Goal: Use online tool/utility: Utilize a website feature to perform a specific function

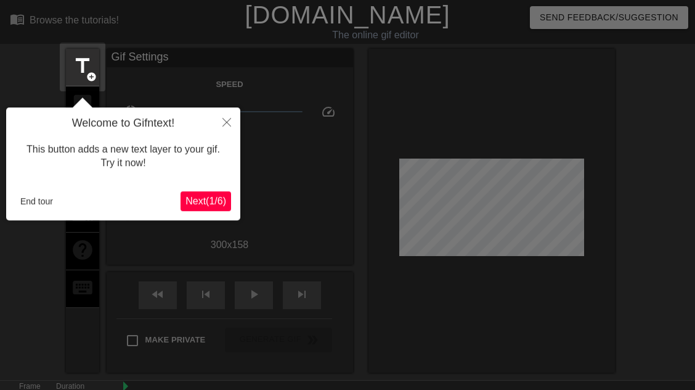
scroll to position [30, 0]
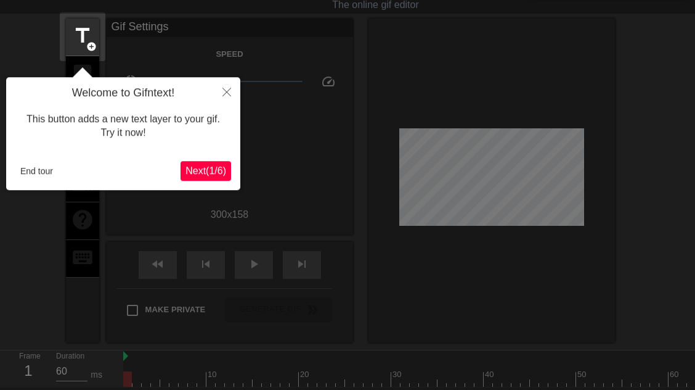
click at [220, 168] on span "Next ( 1 / 6 )" at bounding box center [206, 171] width 41 height 10
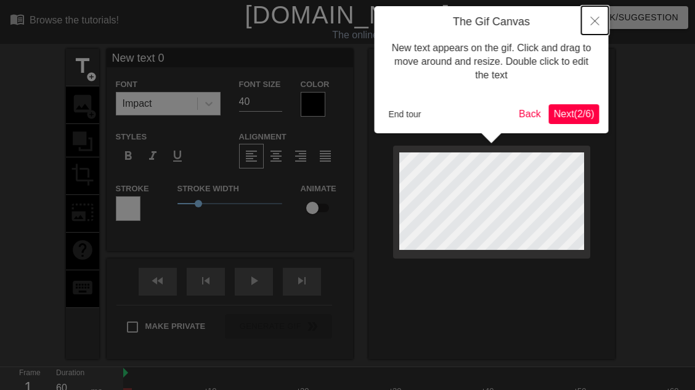
click at [595, 15] on button "Close" at bounding box center [595, 20] width 27 height 28
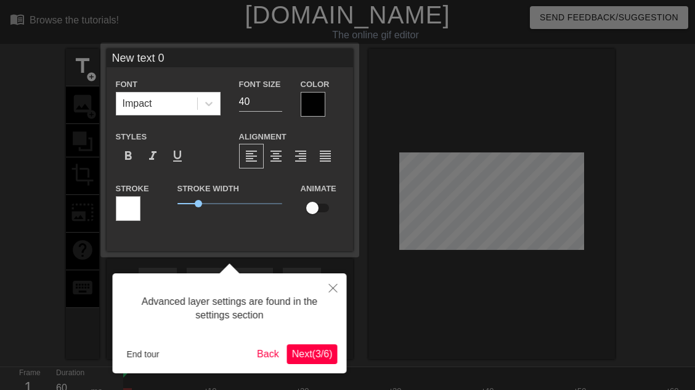
scroll to position [30, 0]
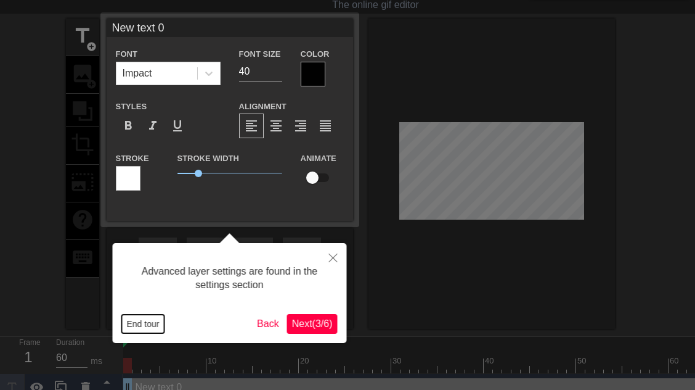
click at [150, 321] on button "End tour" at bounding box center [143, 323] width 43 height 18
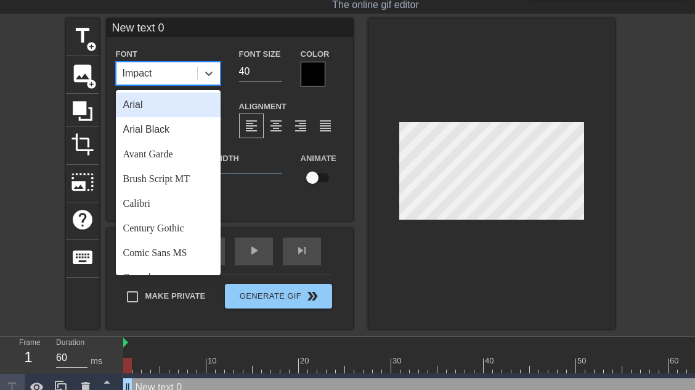
click at [194, 78] on div "Impact" at bounding box center [157, 73] width 81 height 22
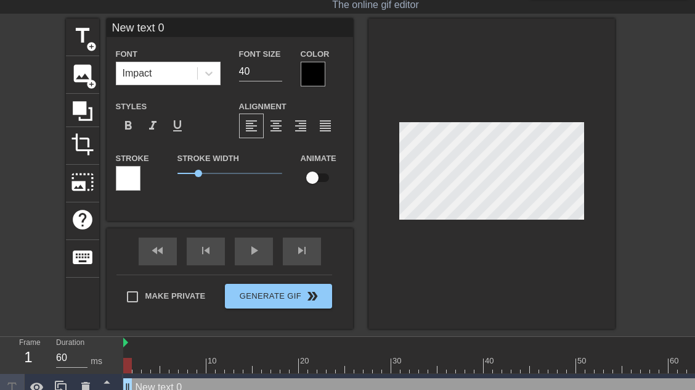
drag, startPoint x: 259, startPoint y: 94, endPoint x: 307, endPoint y: 77, distance: 50.9
click at [307, 77] on div "Font Impact Font Size 40 Color Styles format_bold format_italic format_underlin…" at bounding box center [230, 123] width 228 height 155
click at [316, 79] on div at bounding box center [313, 74] width 25 height 25
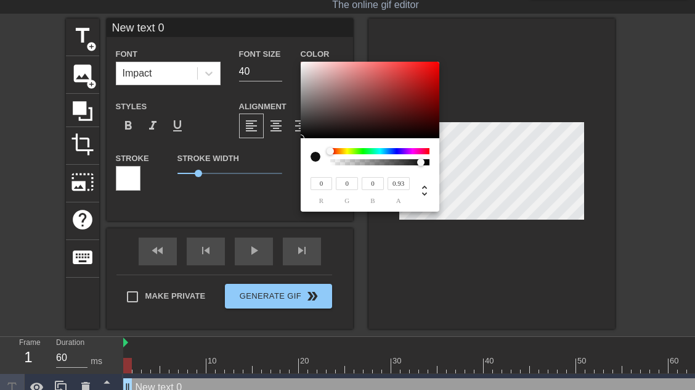
type input "0"
drag, startPoint x: 428, startPoint y: 162, endPoint x: 279, endPoint y: 162, distance: 149.8
click at [301, 162] on div "0 r 0 g 0 b 0 a" at bounding box center [370, 137] width 139 height 150
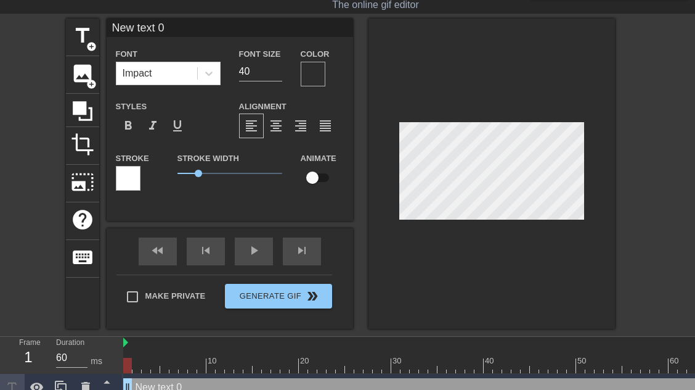
click at [313, 75] on div at bounding box center [313, 74] width 25 height 25
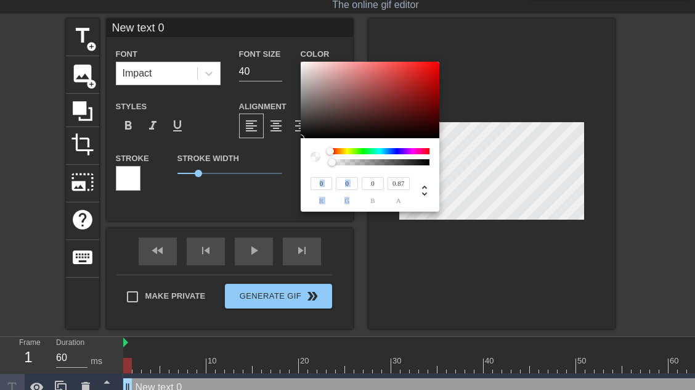
type input "1"
drag, startPoint x: 331, startPoint y: 161, endPoint x: 459, endPoint y: 171, distance: 128.0
click at [440, 171] on div "0 r 0 g 0 b 1 a" at bounding box center [370, 137] width 139 height 150
type input "99"
type input "81"
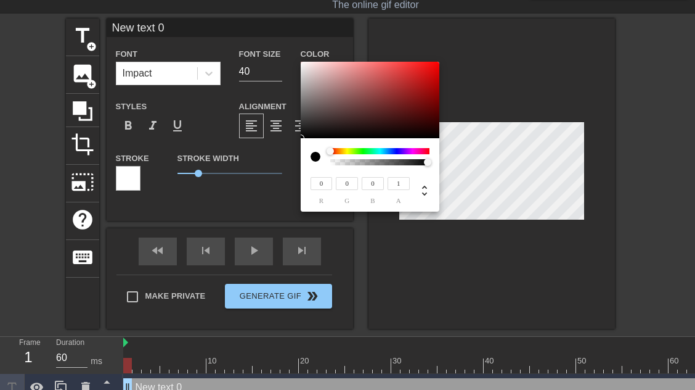
type input "81"
type input "101"
type input "84"
type input "105"
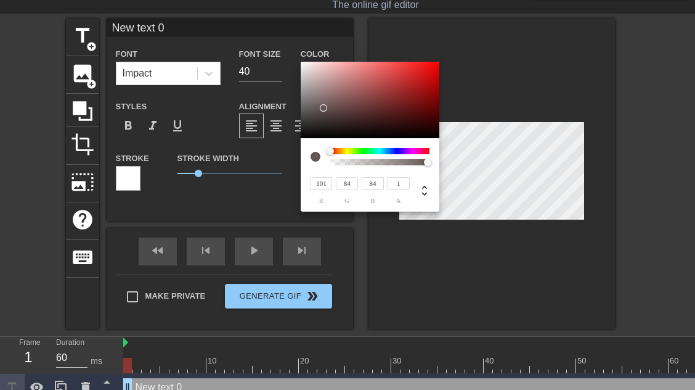
type input "89"
type input "113"
type input "97"
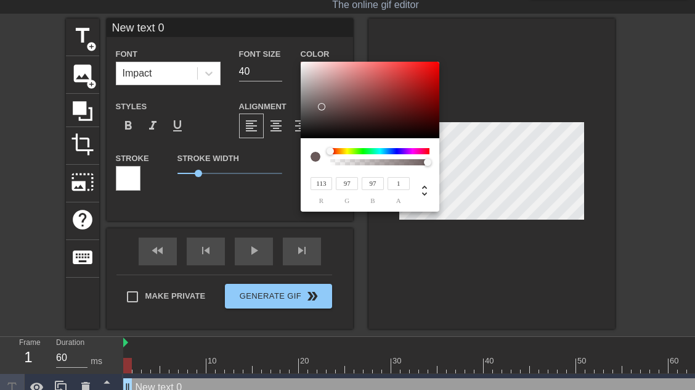
type input "255"
type input "239"
type input "234"
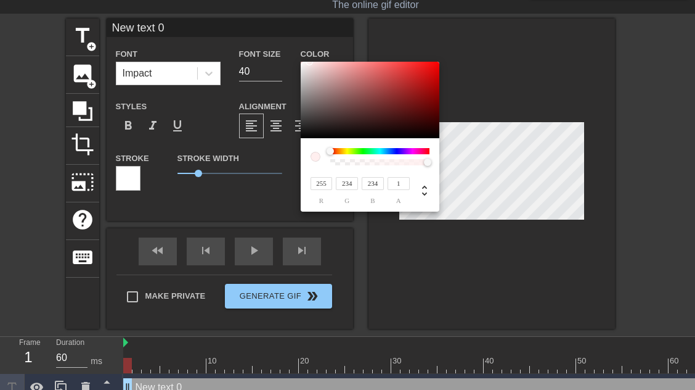
type input "233"
type input "235"
type input "239"
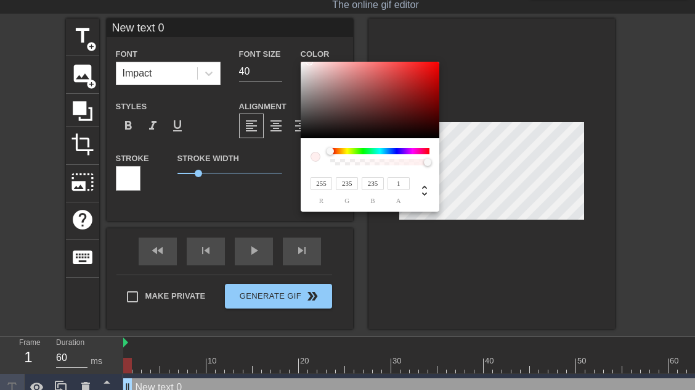
type input "239"
type input "247"
type input "85"
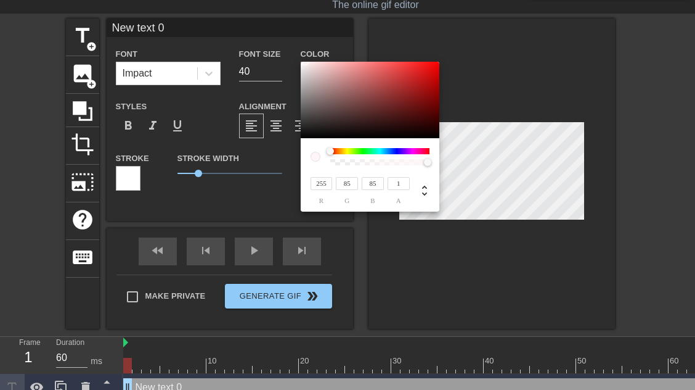
type input "198"
type input "251"
type input "84"
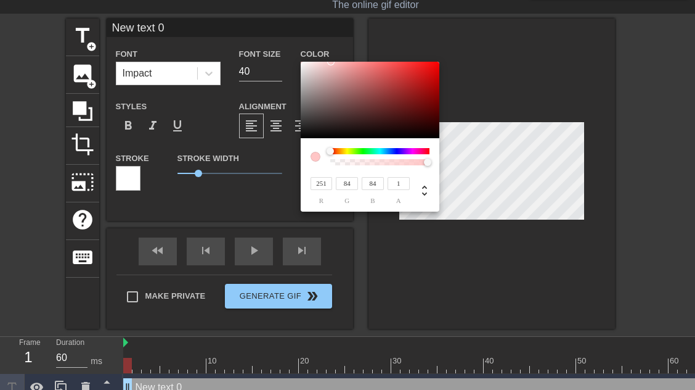
type input "247"
type input "82"
click at [301, 64] on div at bounding box center [370, 100] width 139 height 76
type input "249"
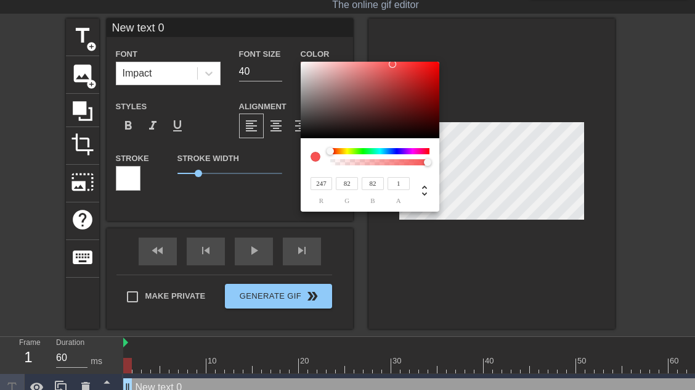
type input "83"
click at [301, 63] on div at bounding box center [370, 100] width 139 height 76
type input "241"
type input "85"
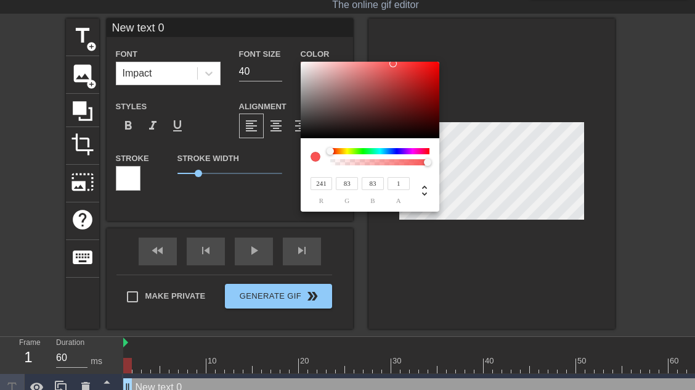
type input "85"
type input "239"
type input "116"
type input "225"
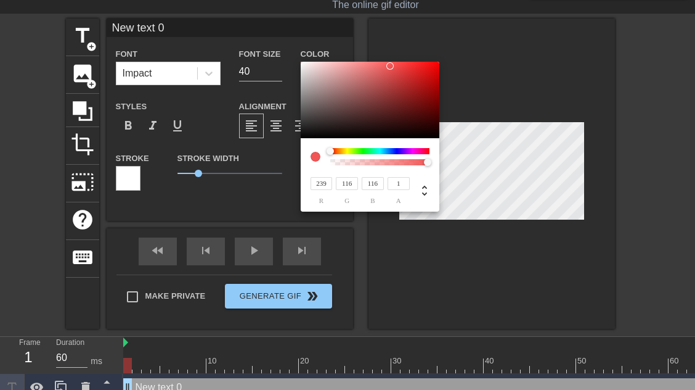
type input "167"
type input "177"
type input "179"
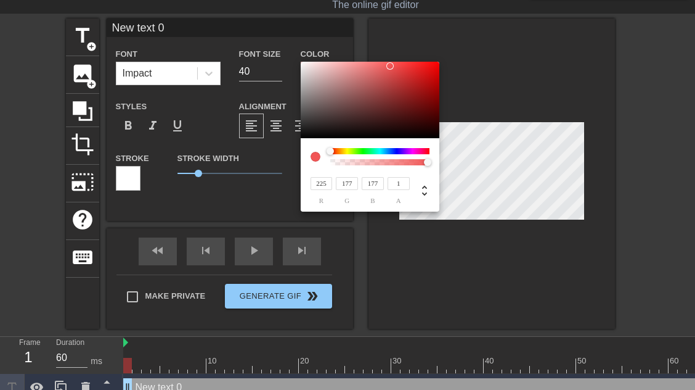
type input "179"
type input "227"
type input "187"
type input "233"
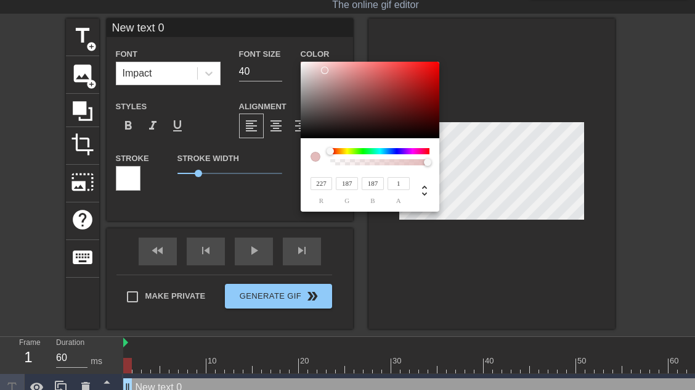
type input "200"
type input "203"
type input "235"
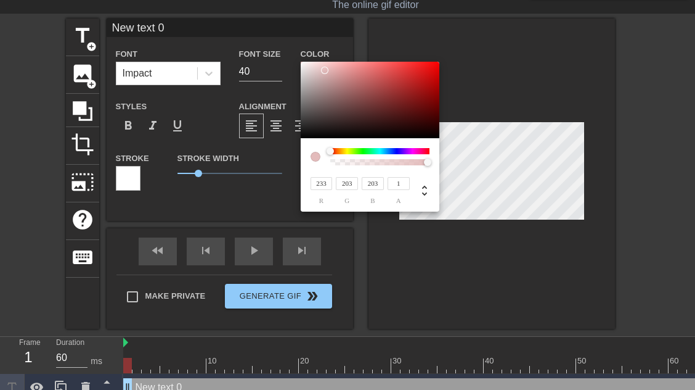
type input "207"
type input "243"
type input "220"
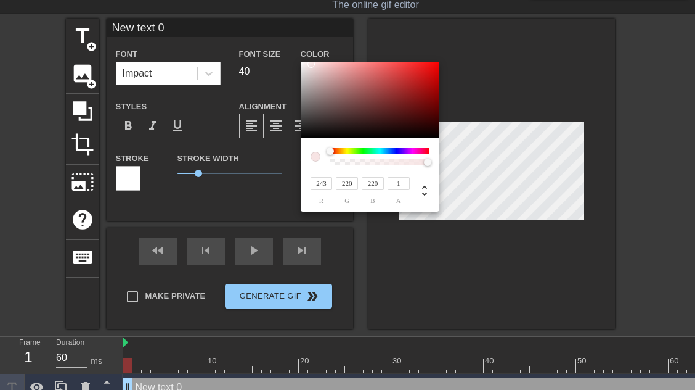
type input "247"
type input "228"
type input "255"
type input "244"
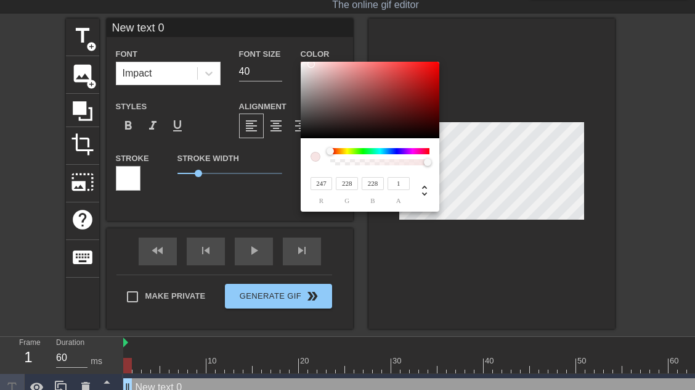
type input "244"
type input "255"
drag, startPoint x: 391, startPoint y: 66, endPoint x: 290, endPoint y: 58, distance: 101.4
click at [301, 62] on div at bounding box center [370, 100] width 139 height 76
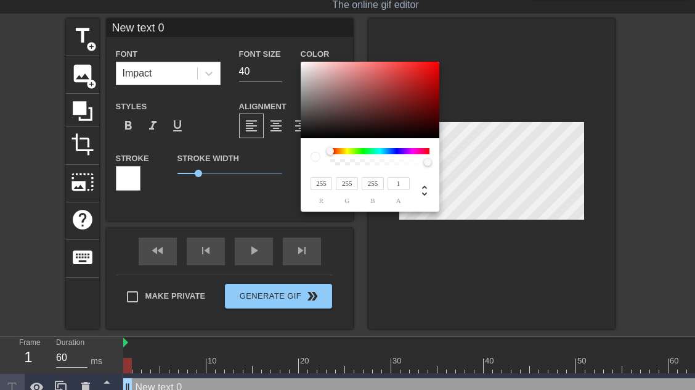
type input "227"
type input "221"
type input "229"
type input "224"
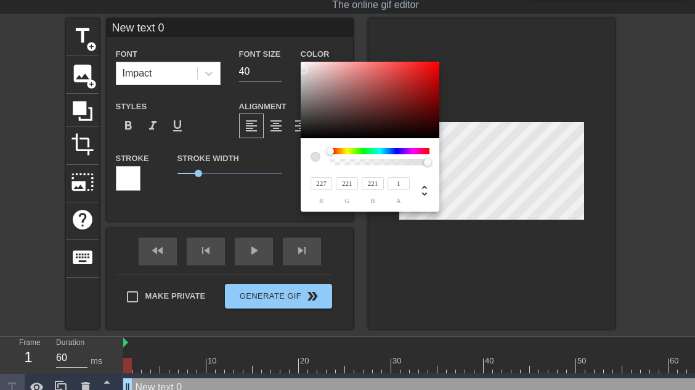
type input "224"
type input "247"
type input "255"
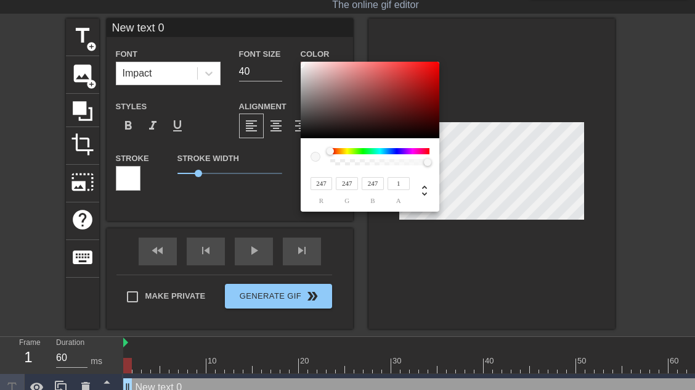
type input "255"
type input "138"
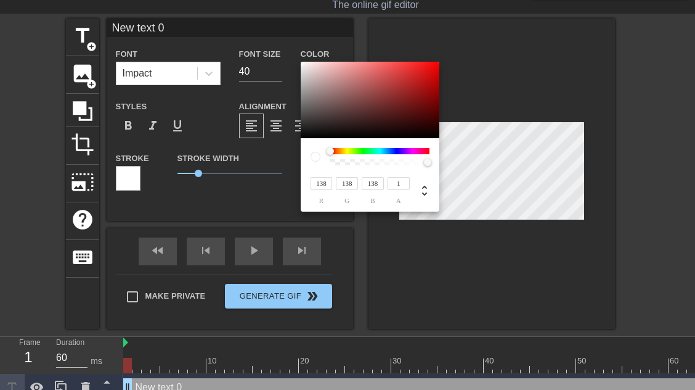
type input "0"
type input "255"
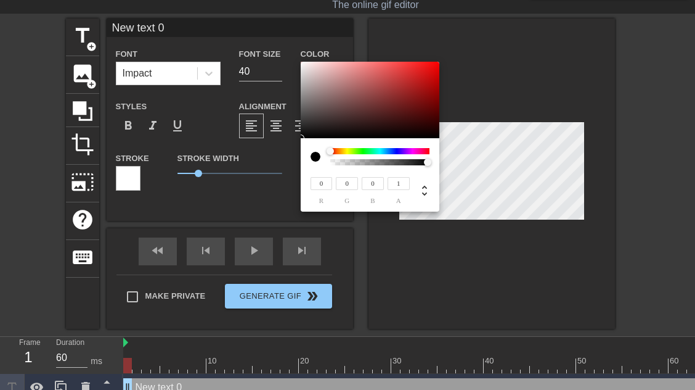
type input "255"
type input "196"
type input "177"
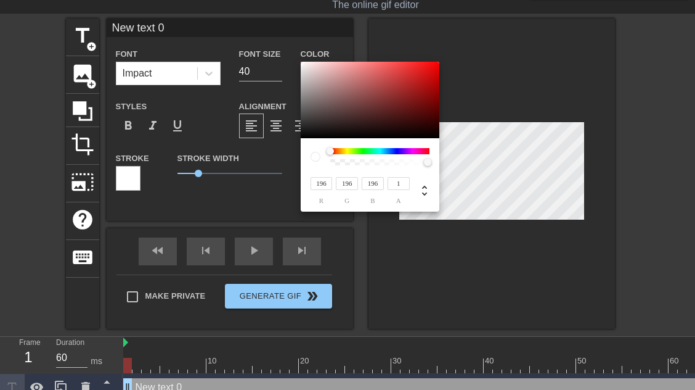
type input "177"
type input "175"
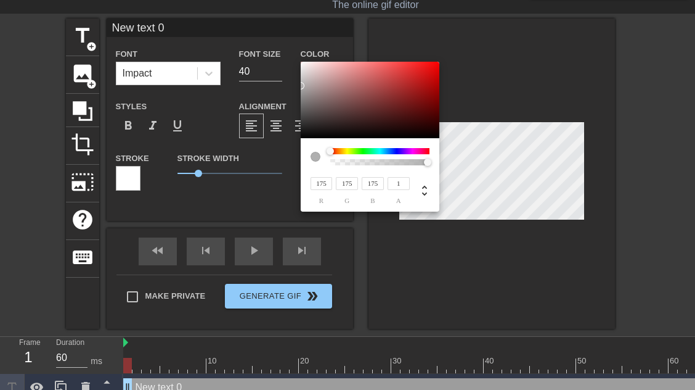
type input "179"
type input "239"
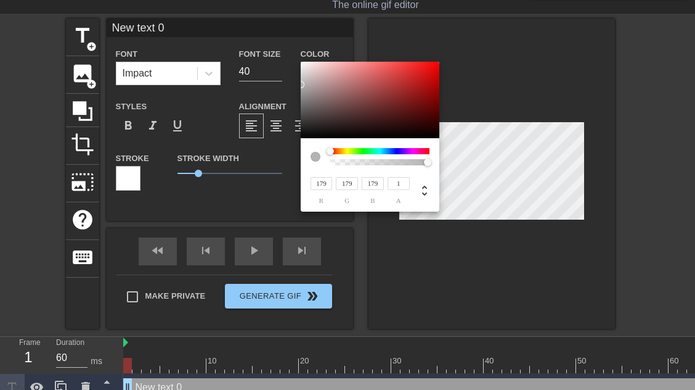
type input "239"
type input "233"
type input "222"
type input "210"
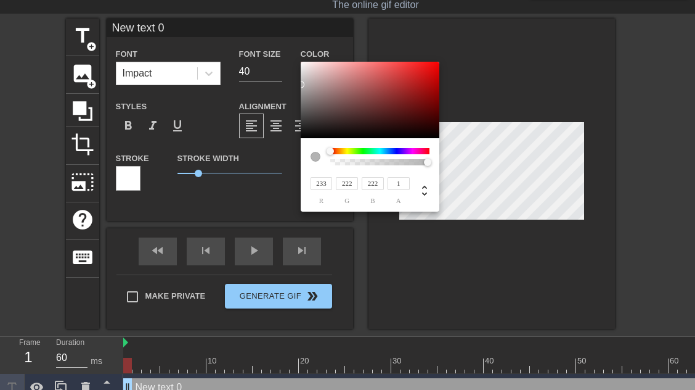
type input "170"
type input "206"
type input "164"
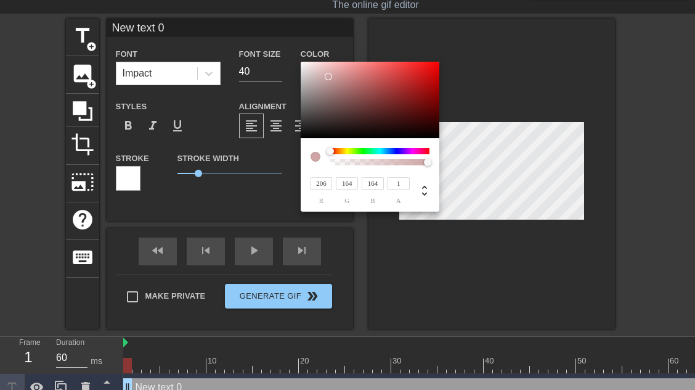
type input "210"
type input "170"
type input "237"
type input "209"
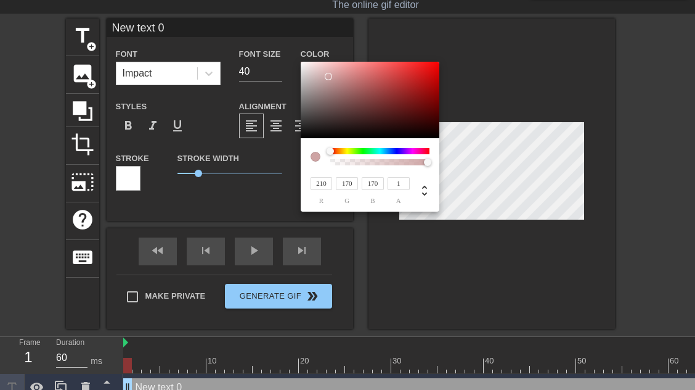
type input "209"
type input "239"
type input "215"
type input "241"
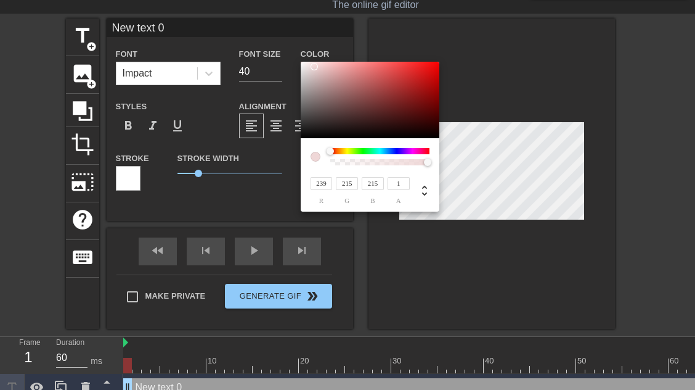
type input "217"
type input "245"
type input "224"
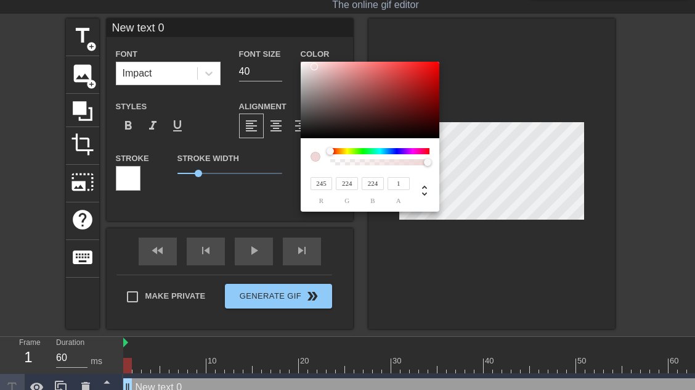
type input "251"
type input "245"
type input "255"
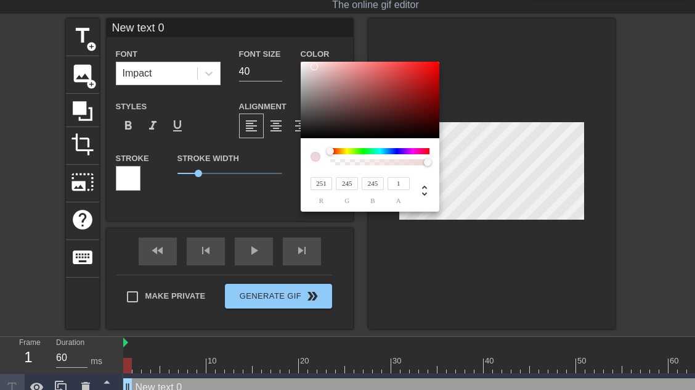
type input "255"
type input "241"
type input "238"
type input "237"
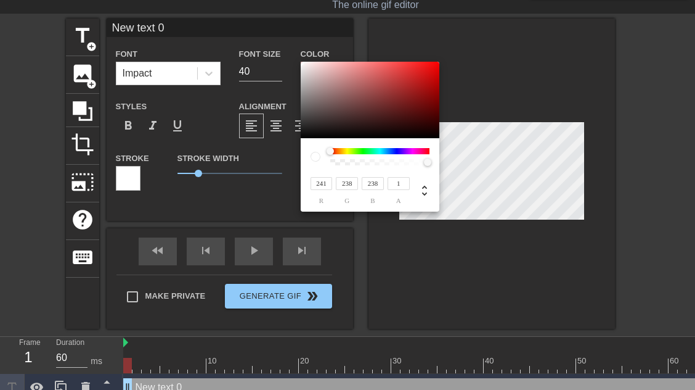
type input "230"
type input "228"
type input "241"
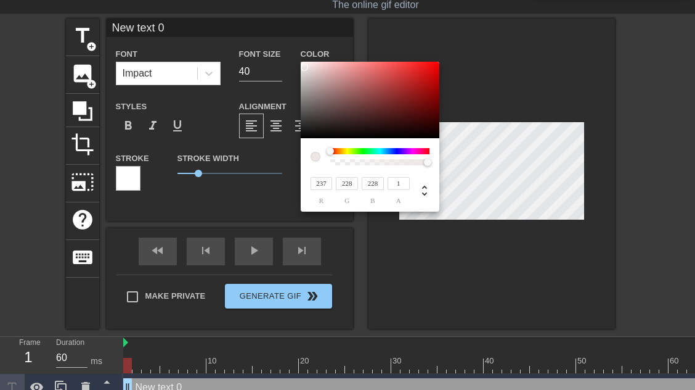
type input "232"
type input "243"
type input "234"
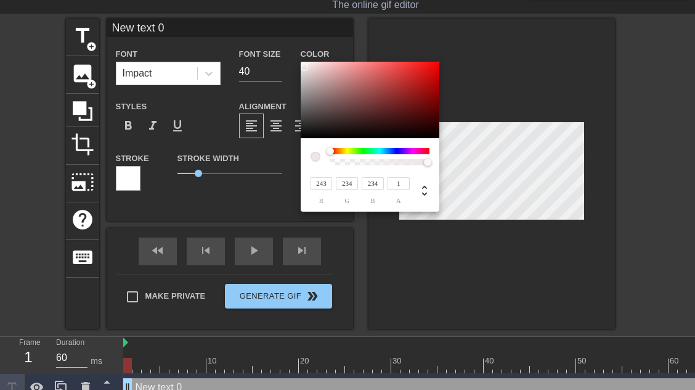
type input "235"
type input "236"
type input "237"
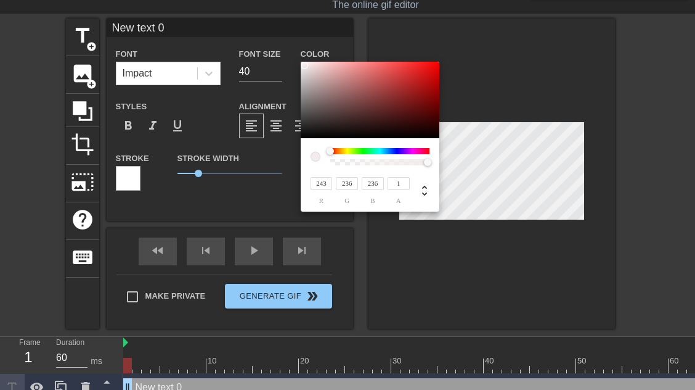
type input "237"
type input "238"
click at [303, 65] on div at bounding box center [303, 65] width 7 height 7
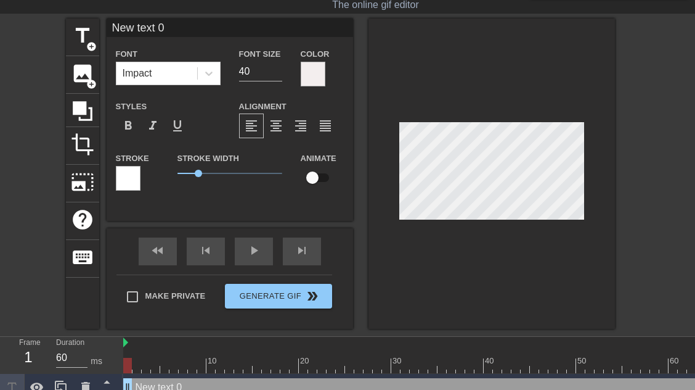
scroll to position [0, 1]
type input "R"
type textarea "R"
type input "Re"
type textarea "Re"
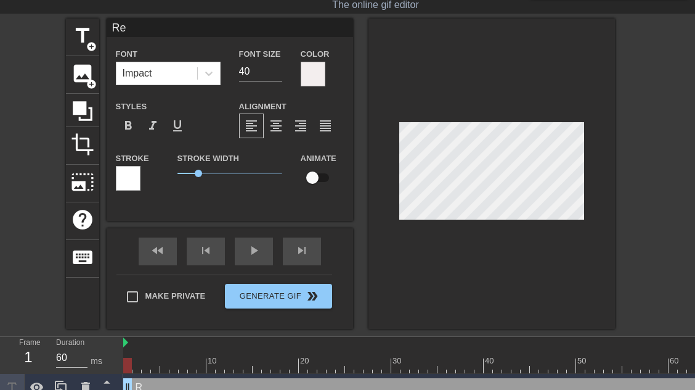
type input "Res"
type textarea "Res"
type input "Resi"
type textarea "Resi"
type input "Resid"
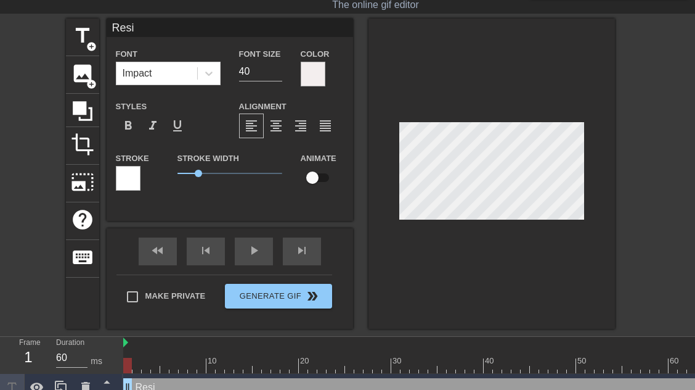
type textarea "Resid"
type input "Reside"
type textarea "Reside"
type input "Residen"
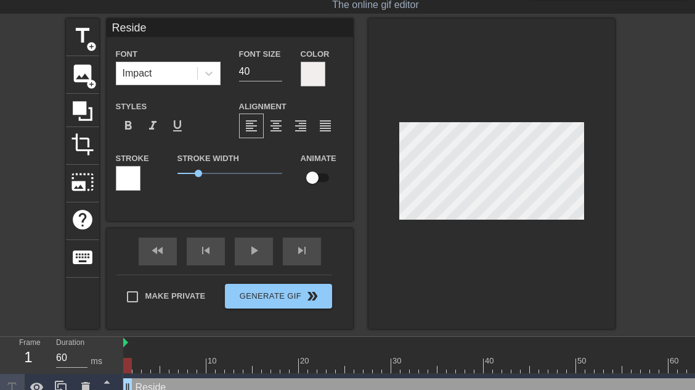
type textarea "Residen"
type input "Resident"
type textarea "Resident"
type input "Residents"
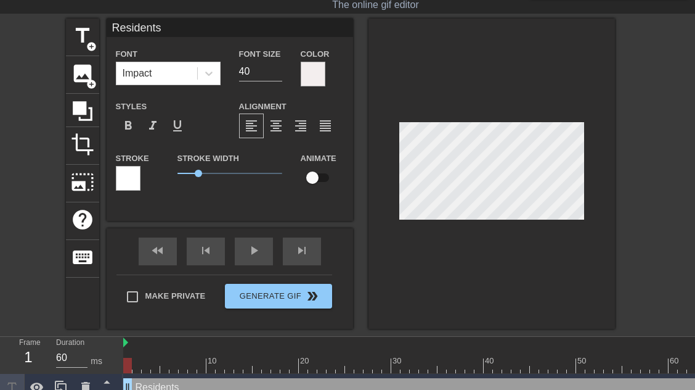
type textarea "Residents"
click at [316, 71] on div at bounding box center [313, 74] width 25 height 25
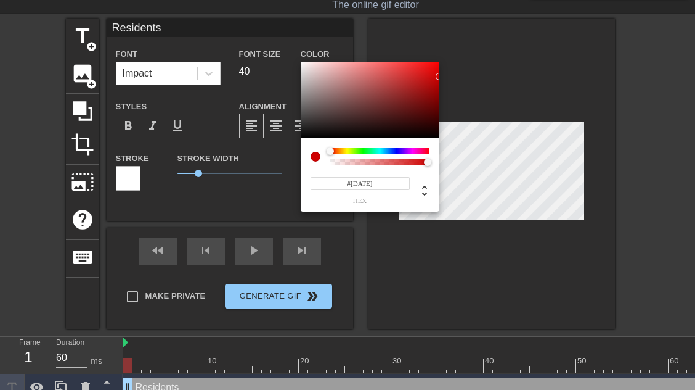
type input "#000000"
drag, startPoint x: 433, startPoint y: 137, endPoint x: 474, endPoint y: 139, distance: 40.7
click at [440, 138] on div at bounding box center [370, 100] width 139 height 76
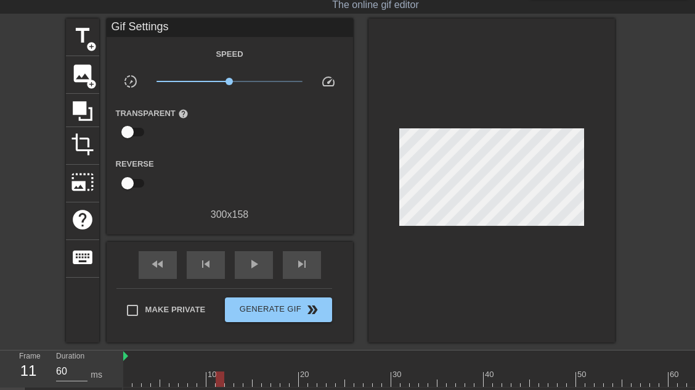
drag, startPoint x: 129, startPoint y: 379, endPoint x: 218, endPoint y: 375, distance: 88.2
click at [218, 375] on div at bounding box center [220, 378] width 9 height 15
drag, startPoint x: 218, startPoint y: 377, endPoint x: 153, endPoint y: 382, distance: 64.9
click at [153, 382] on div at bounding box center [155, 378] width 9 height 15
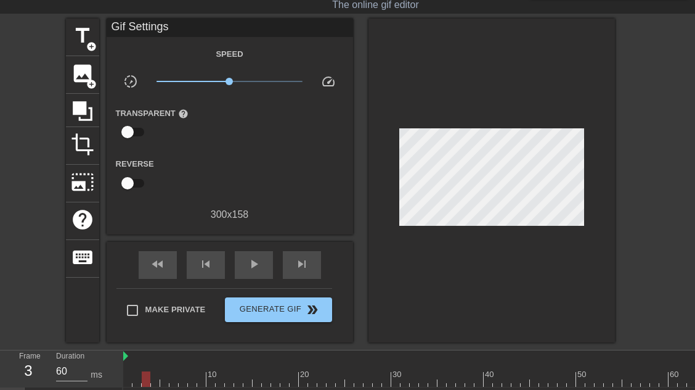
drag, startPoint x: 158, startPoint y: 376, endPoint x: 147, endPoint y: 380, distance: 12.5
click at [147, 380] on div at bounding box center [146, 378] width 9 height 15
click at [66, 372] on input "60" at bounding box center [71, 371] width 31 height 20
click at [82, 370] on input "61" at bounding box center [71, 371] width 31 height 20
click at [82, 370] on input "69" at bounding box center [71, 371] width 31 height 20
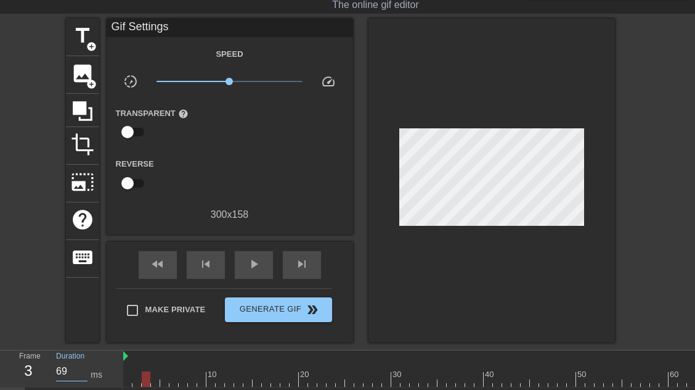
click at [55, 373] on div "Duration 69 ms" at bounding box center [84, 368] width 74 height 36
click at [60, 371] on input "69" at bounding box center [71, 371] width 31 height 20
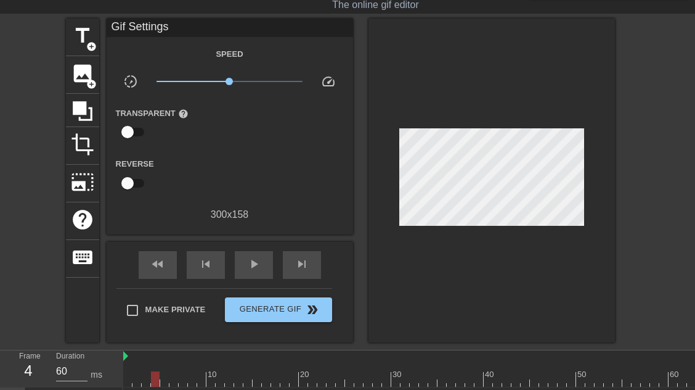
click at [155, 377] on div at bounding box center [155, 378] width 9 height 15
drag, startPoint x: 154, startPoint y: 380, endPoint x: 136, endPoint y: 382, distance: 18.0
click at [136, 382] on div at bounding box center [137, 378] width 9 height 15
click at [260, 268] on span "pause" at bounding box center [254, 263] width 15 height 15
click at [425, 377] on div at bounding box center [423, 378] width 9 height 15
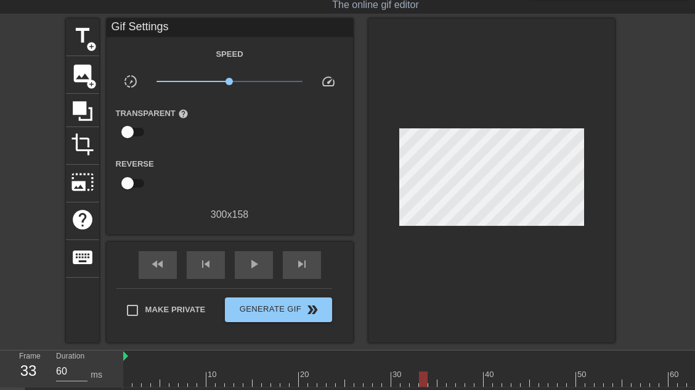
click at [370, 270] on div at bounding box center [492, 180] width 247 height 324
click at [30, 371] on div "33" at bounding box center [28, 370] width 18 height 22
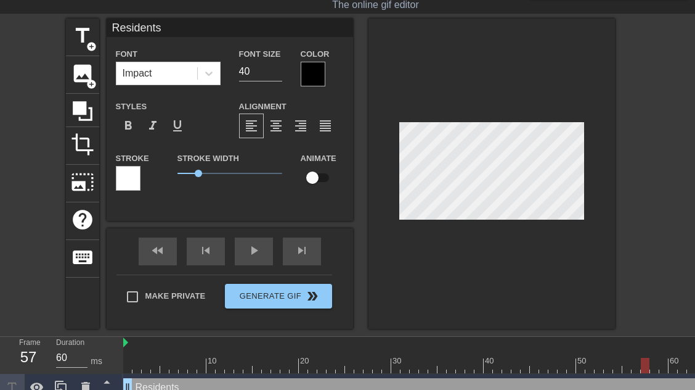
drag, startPoint x: 424, startPoint y: 367, endPoint x: 554, endPoint y: 361, distance: 130.2
click at [641, 361] on div at bounding box center [645, 365] width 9 height 15
click at [475, 244] on div at bounding box center [492, 173] width 247 height 310
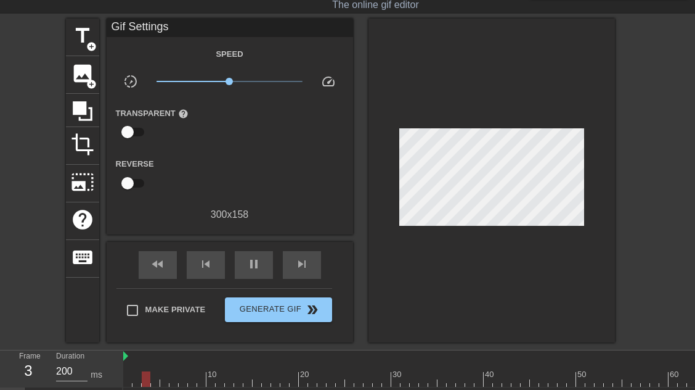
type input "60"
click at [250, 153] on div "Speed slow_motion_video x1.00 speed Transparent help Reverse 300 x 158" at bounding box center [230, 134] width 228 height 176
click at [205, 260] on span "skip_previous" at bounding box center [206, 263] width 15 height 15
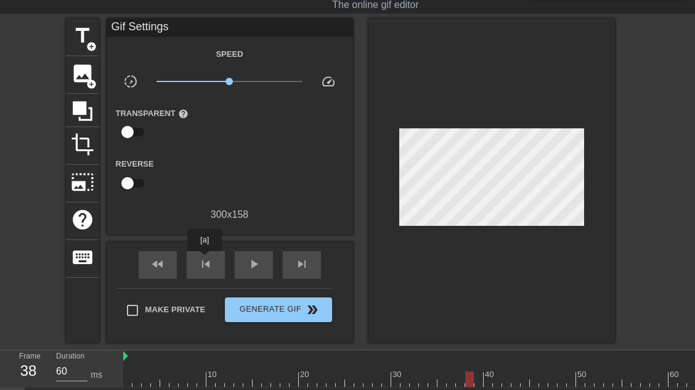
drag, startPoint x: 205, startPoint y: 260, endPoint x: 231, endPoint y: 256, distance: 26.1
click at [208, 259] on span "skip_previous" at bounding box center [206, 263] width 15 height 15
click at [329, 261] on div "fast_rewind skip_previous play_arrow skip_next" at bounding box center [229, 265] width 201 height 46
click at [313, 268] on div "skip_next" at bounding box center [302, 265] width 38 height 28
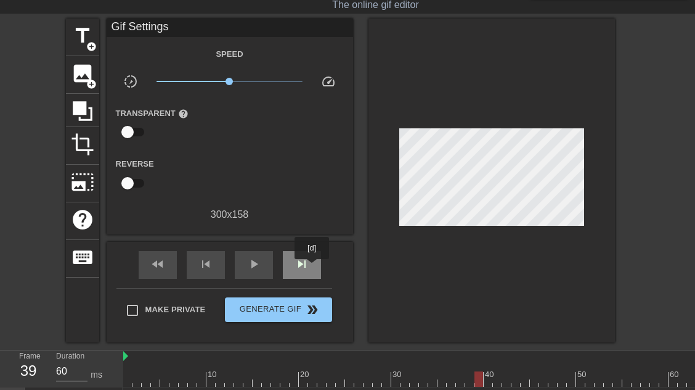
click at [313, 268] on div "skip_next" at bounding box center [302, 265] width 38 height 28
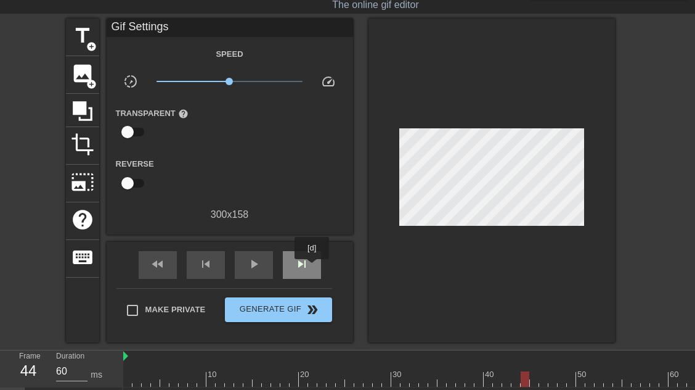
click at [313, 268] on div "skip_next" at bounding box center [302, 265] width 38 height 28
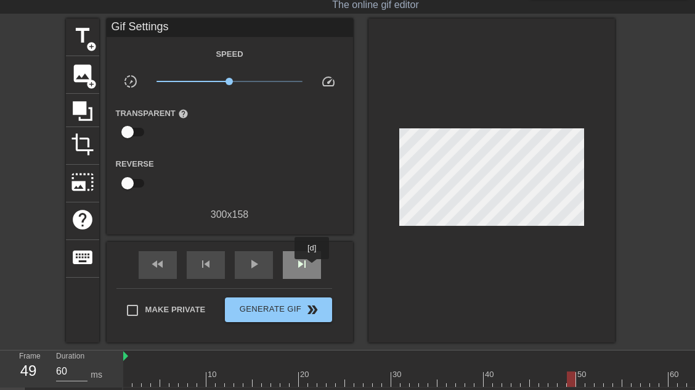
click at [313, 268] on div "skip_next" at bounding box center [302, 265] width 38 height 28
click at [160, 264] on span "fast_rewind" at bounding box center [157, 263] width 15 height 15
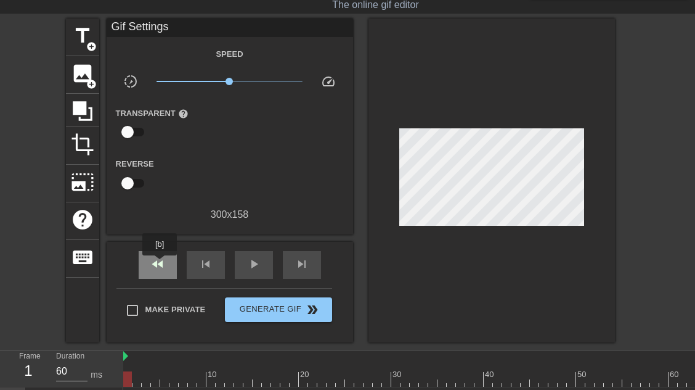
click at [160, 264] on span "fast_rewind" at bounding box center [157, 263] width 15 height 15
click at [88, 51] on span "add_circle" at bounding box center [91, 46] width 10 height 10
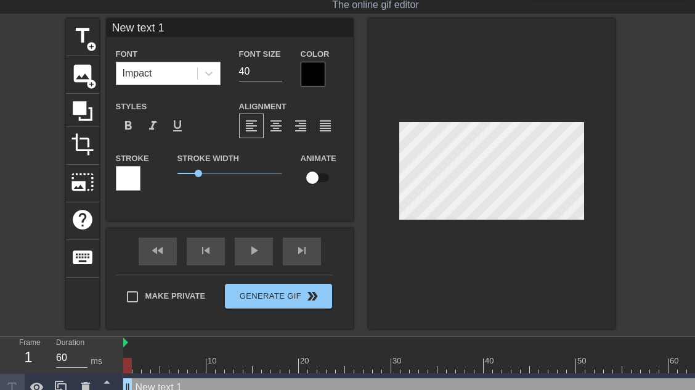
click at [170, 72] on div "Impact" at bounding box center [157, 73] width 81 height 22
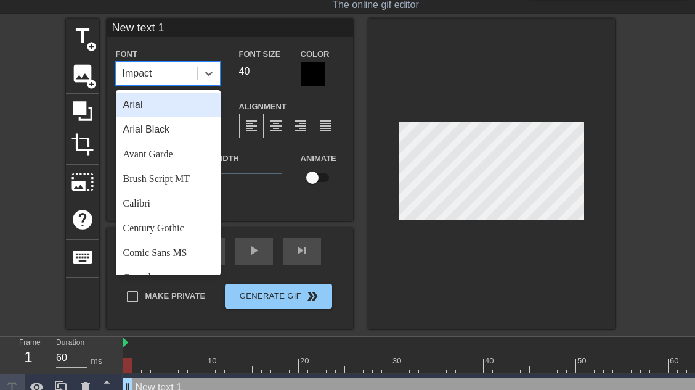
click at [332, 90] on div "Font option Arial focused, 1 of 24. 24 results available. Use Up and Down to ch…" at bounding box center [230, 123] width 228 height 155
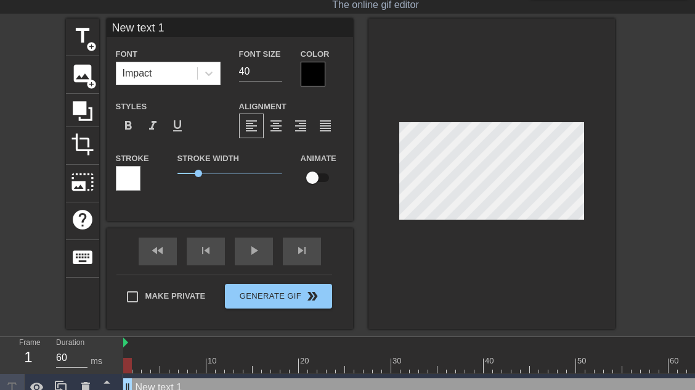
scroll to position [0, 2]
type input "a"
type textarea "a"
type input "at"
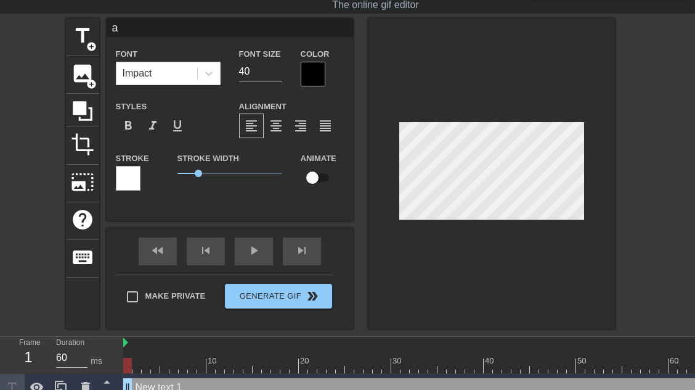
type textarea "at"
type input "a"
type textarea "a"
type input "s"
type textarea "s"
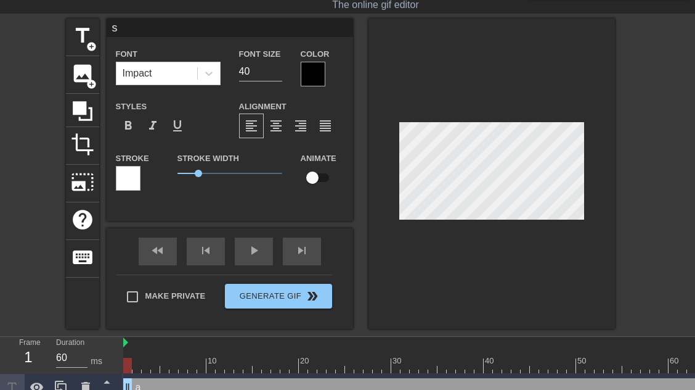
type input "st"
type textarea "st"
type input "str"
type textarea "str"
type input "stro"
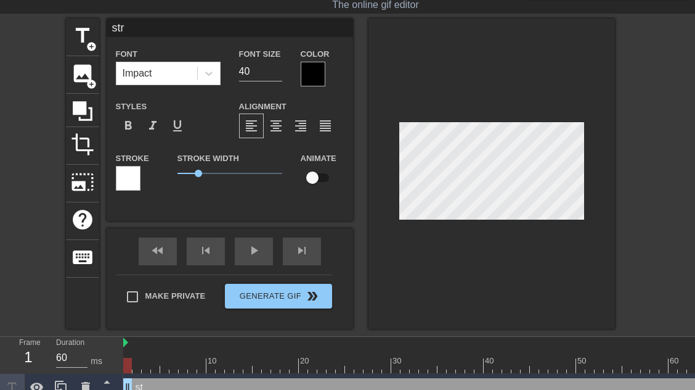
type textarea "stro"
click at [449, 253] on div at bounding box center [492, 173] width 247 height 310
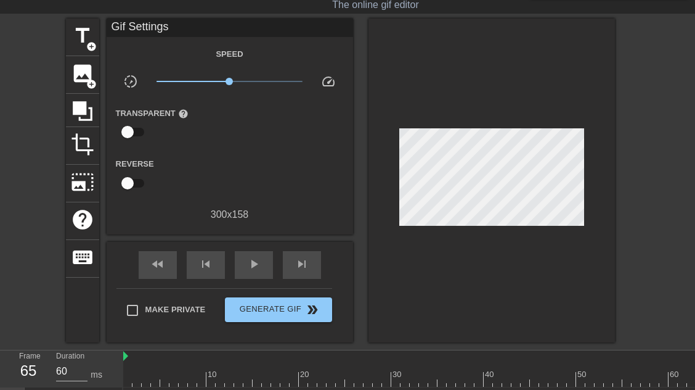
click at [18, 86] on div "title add_circle image add_circle crop photo_size_select_large help keyboard Gi…" at bounding box center [347, 180] width 695 height 324
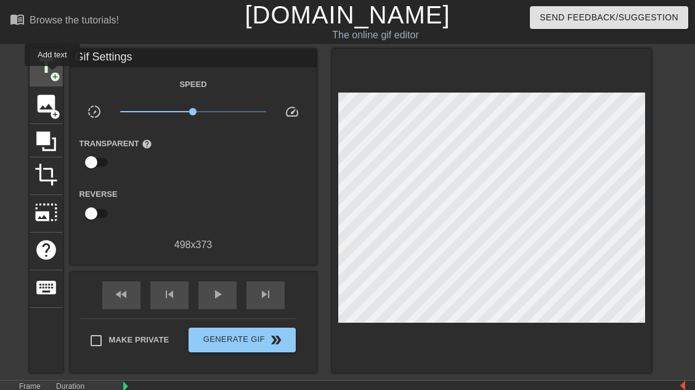
click at [52, 75] on span "add_circle" at bounding box center [55, 77] width 10 height 10
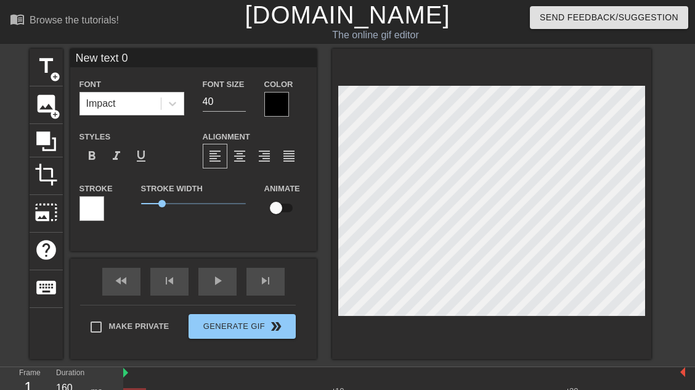
scroll to position [0, 1]
type input "r"
type textarea "r"
type input "re"
type textarea "re"
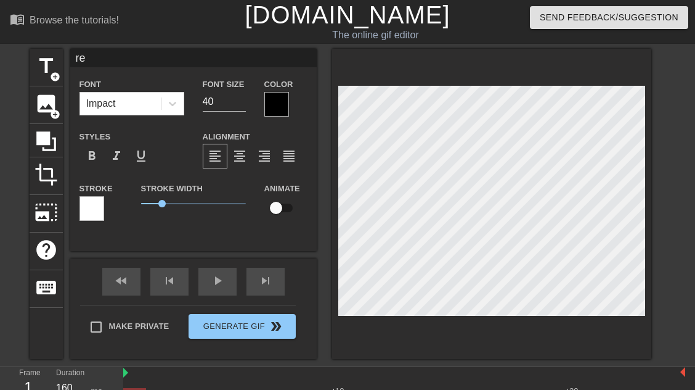
type input "res"
type textarea "res"
type input "resi"
type textarea "resi"
type input "resid"
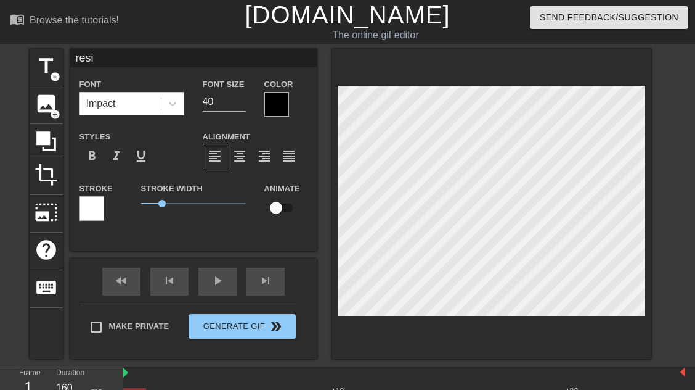
type textarea "resid"
type input "reside"
type textarea "reside"
type input "residen"
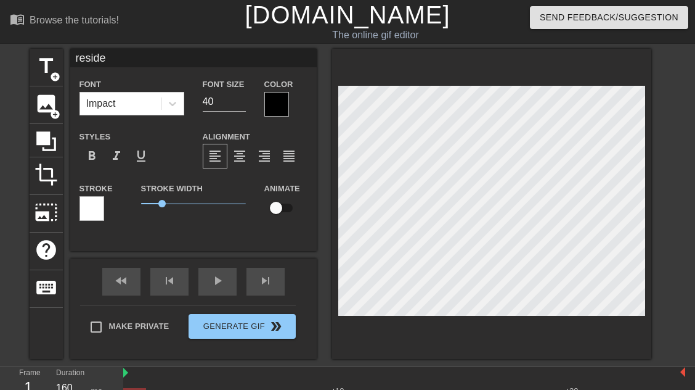
type textarea "residen"
type input "resident"
type textarea "resident"
type input "residents"
type textarea "residents"
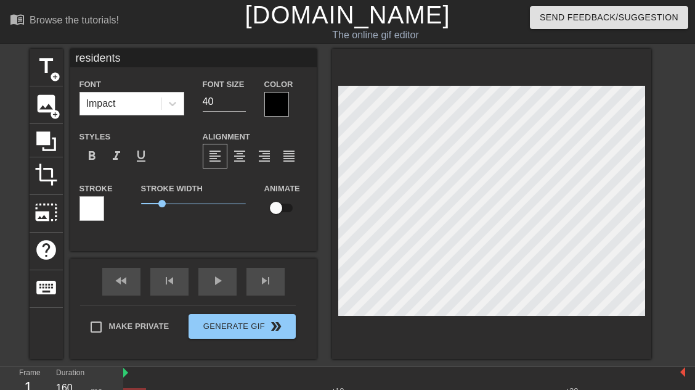
scroll to position [0, 1]
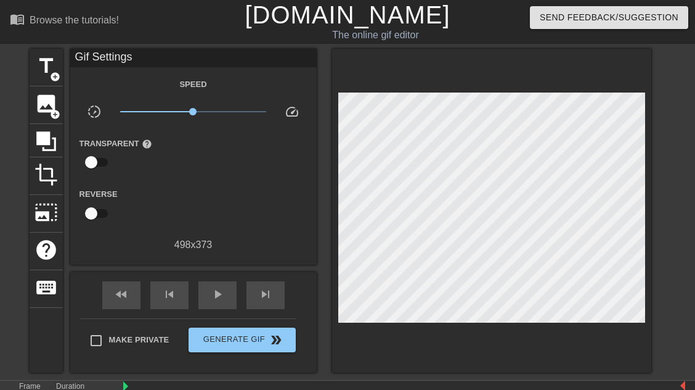
click at [390, 349] on div at bounding box center [491, 211] width 319 height 324
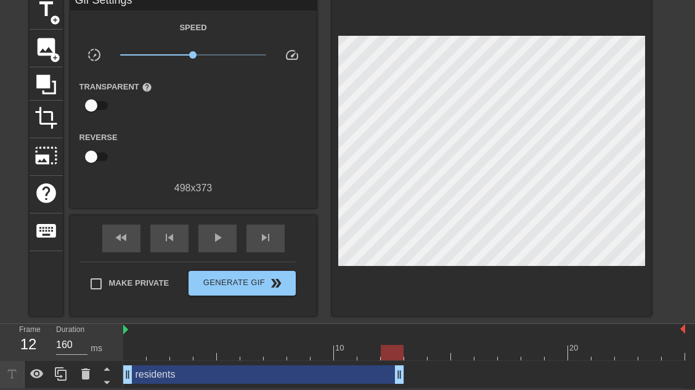
drag, startPoint x: 680, startPoint y: 369, endPoint x: 403, endPoint y: 361, distance: 276.9
click at [403, 361] on div "residents drag_handle drag_handle" at bounding box center [404, 375] width 562 height 28
drag, startPoint x: 128, startPoint y: 373, endPoint x: 75, endPoint y: 375, distance: 52.4
click at [75, 375] on div "Frame 1 Duration 160 ms 10 20 residents drag_handle drag_handle" at bounding box center [347, 356] width 695 height 65
click at [443, 278] on div at bounding box center [491, 154] width 319 height 324
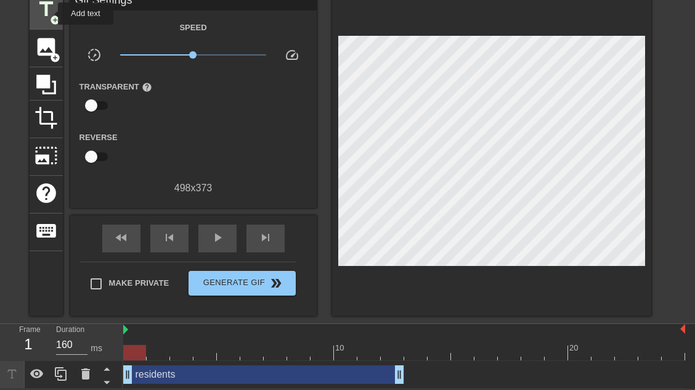
click at [50, 15] on span "add_circle" at bounding box center [55, 20] width 10 height 10
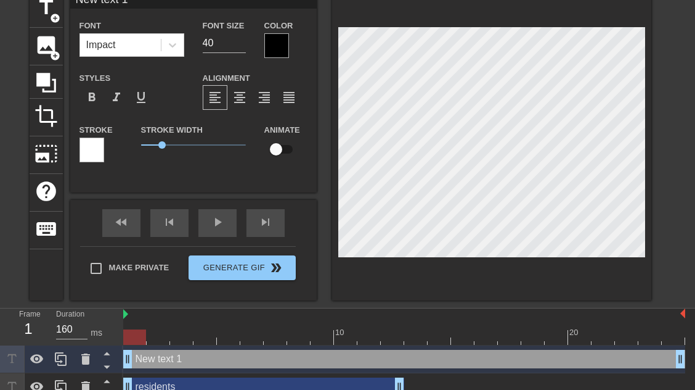
scroll to position [0, 1]
type input "s"
type textarea "s"
type input "st"
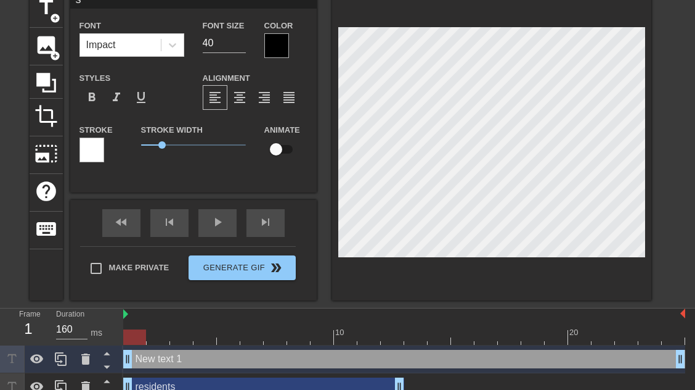
type textarea "st"
type input "str"
type textarea "str"
type input "stro"
type textarea "stro"
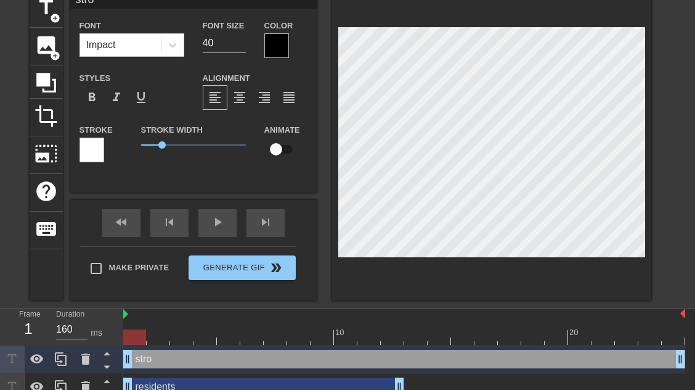
type input "strok"
type textarea "strok"
type input "stroke"
type textarea "stroke"
type input "stroke"
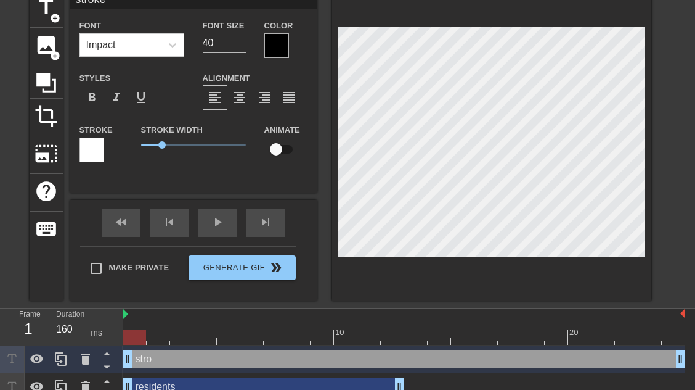
type textarea "stroke"
type input "stroke a"
type textarea "stroke a"
type input "stroke at"
type textarea "stroke at"
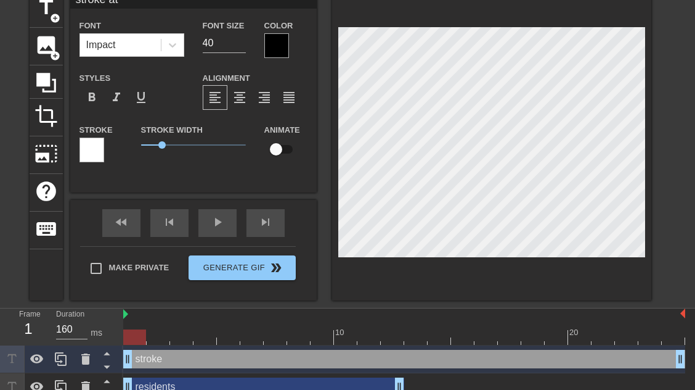
type input "stroke att"
type textarea "stroke att"
type input "stroke atte"
type textarea "stroke atte"
type input "stroke atten"
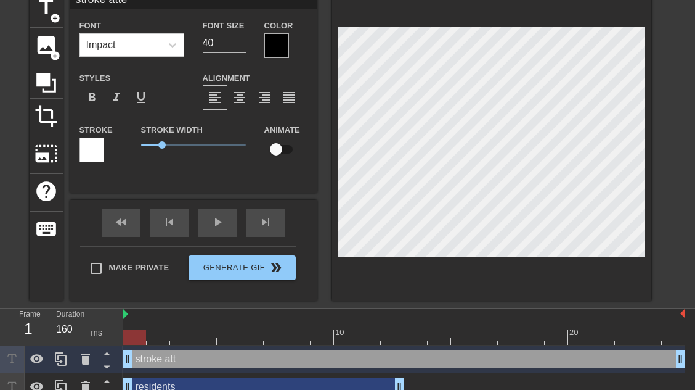
type textarea "stroke atten"
type input "stroke attend"
type textarea "stroke attend"
type input "stroke attendi"
type textarea "stroke attendi"
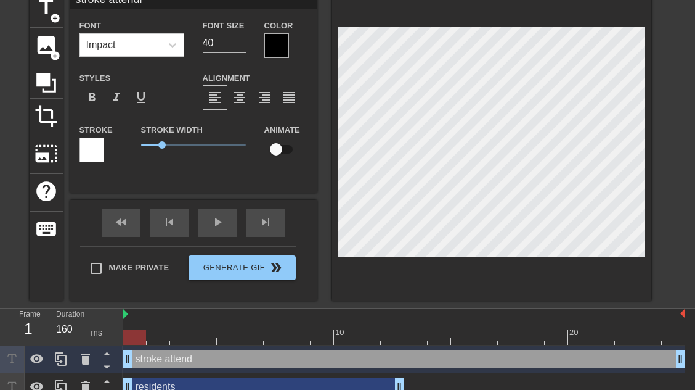
type input "stroke attendin"
type textarea "stroke attendin"
type input "stroke attending"
type textarea "stroke attending"
type input "stroke attendings"
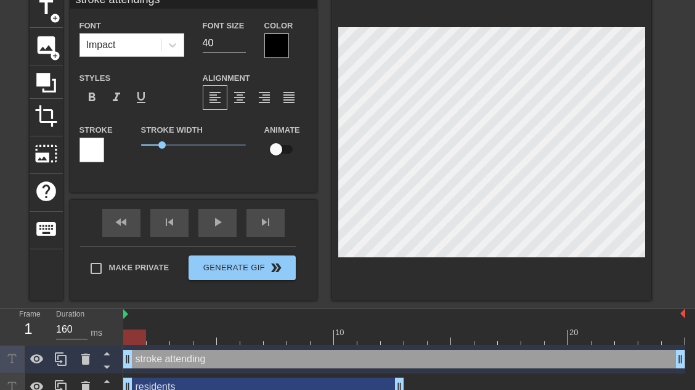
scroll to position [0, 3]
type textarea "stroke attendings"
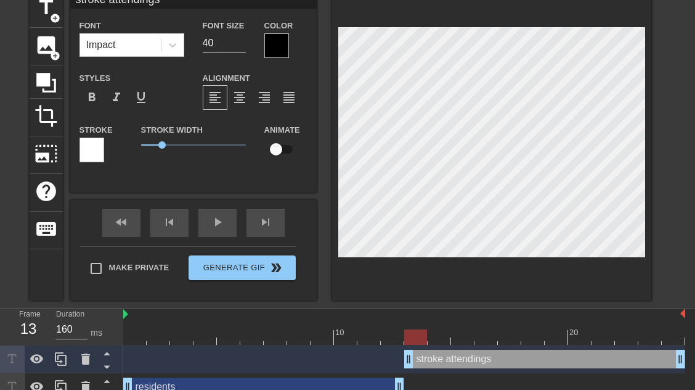
drag, startPoint x: 129, startPoint y: 358, endPoint x: 413, endPoint y: 345, distance: 284.5
click at [413, 345] on div "stroke attendings drag_handle drag_handle" at bounding box center [404, 359] width 562 height 28
click at [224, 221] on div "fast_rewind skip_previous play_arrow skip_next" at bounding box center [193, 223] width 201 height 46
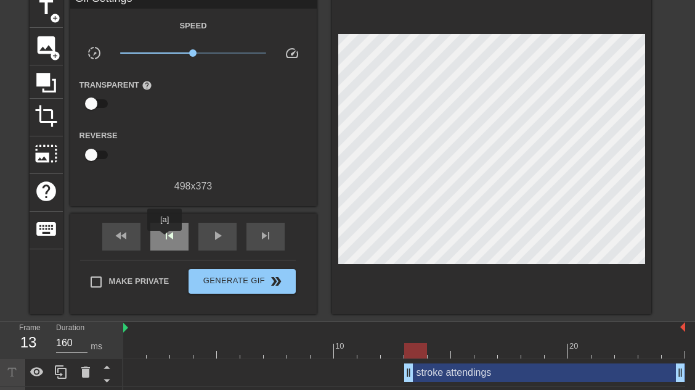
click at [165, 239] on span "skip_previous" at bounding box center [169, 235] width 15 height 15
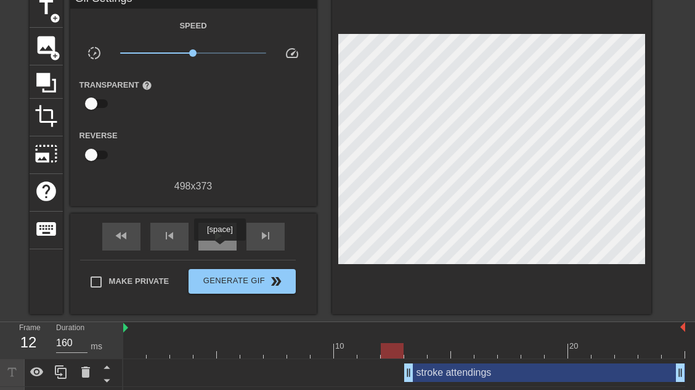
click at [219, 249] on div "play_arrow" at bounding box center [218, 237] width 38 height 28
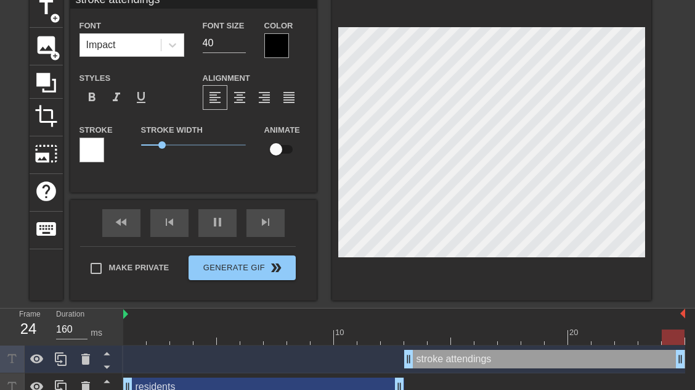
click at [340, 311] on div at bounding box center [404, 314] width 562 height 12
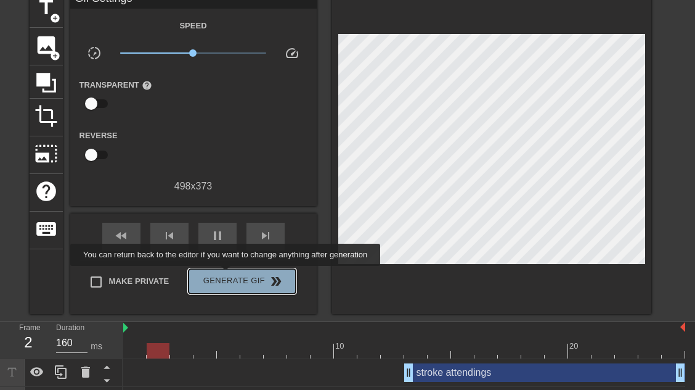
click at [227, 274] on button "Generate Gif double_arrow" at bounding box center [242, 281] width 107 height 25
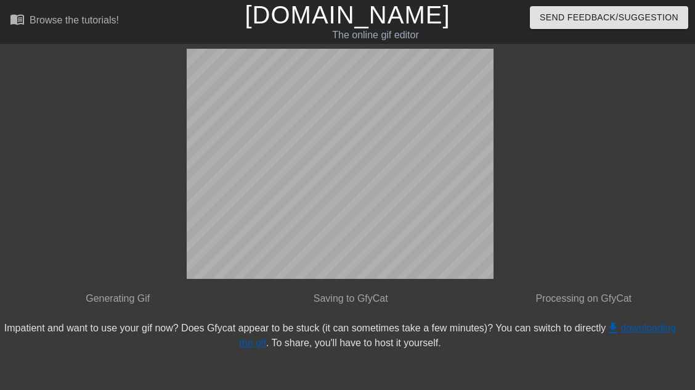
click at [645, 329] on link "get_app downloading the gif" at bounding box center [457, 334] width 437 height 25
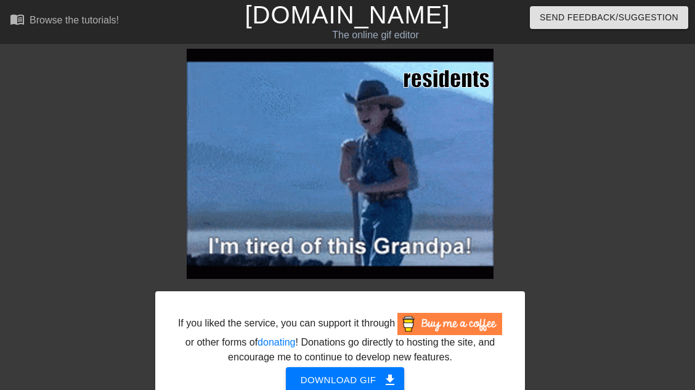
scroll to position [59, 0]
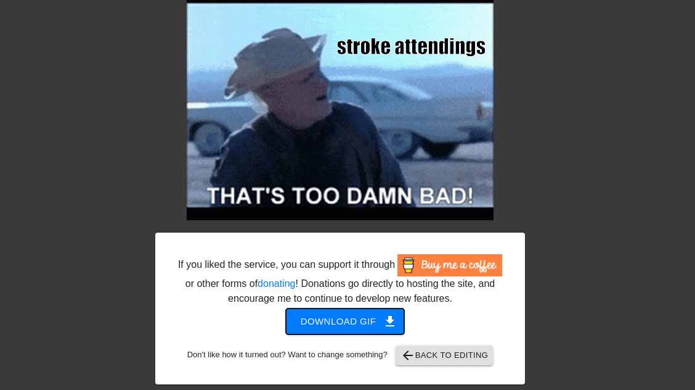
click at [379, 322] on span "Download gif get_app" at bounding box center [345, 321] width 89 height 16
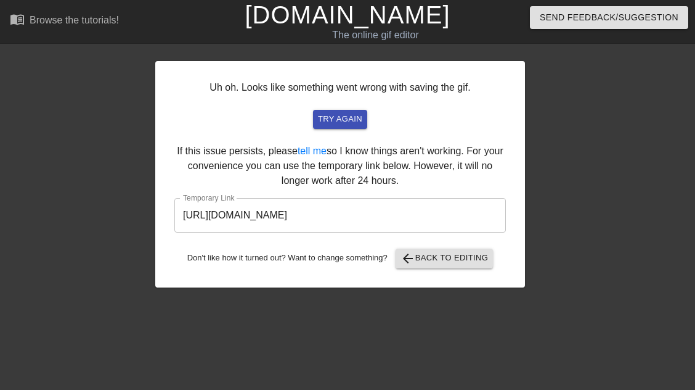
scroll to position [0, 0]
